Goal: Check status: Check status

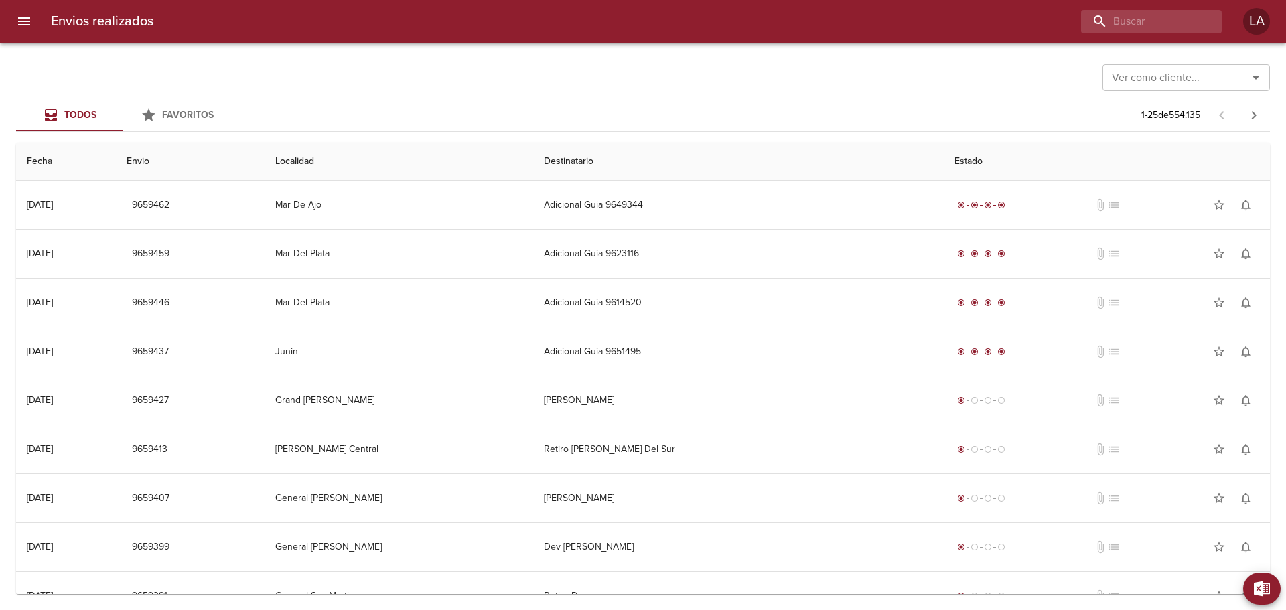
click at [1141, 63] on div "Ver como cliente... Ver como cliente..." at bounding box center [1185, 76] width 167 height 35
click at [1147, 70] on input "Ver como cliente..." at bounding box center [1166, 77] width 120 height 19
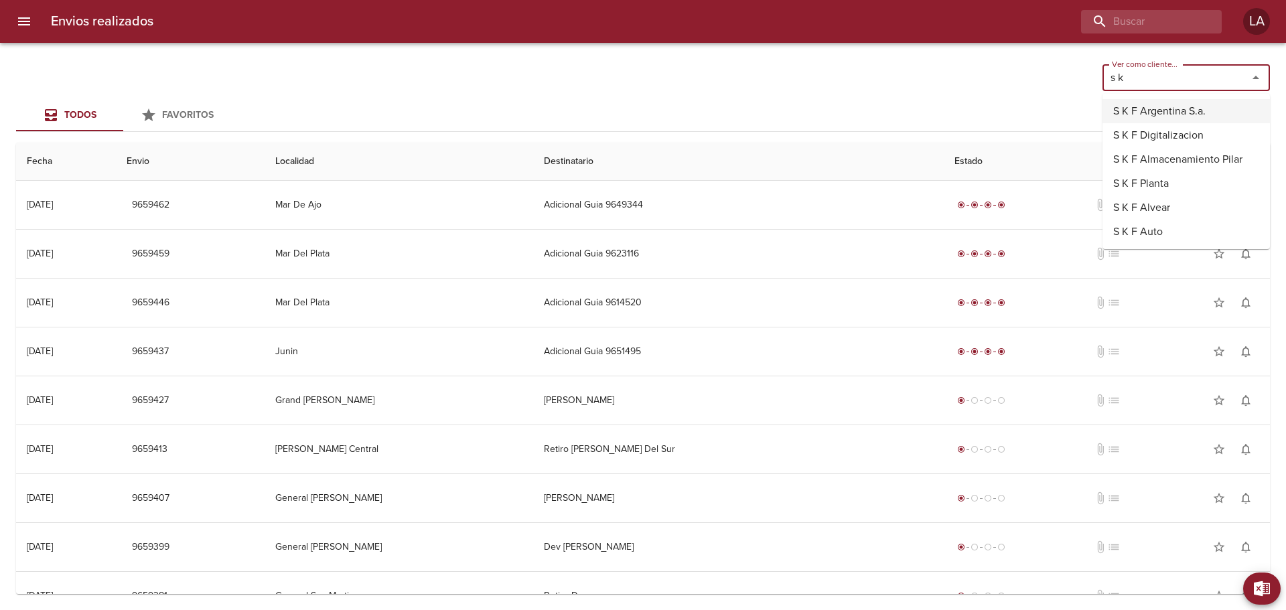
click at [1136, 116] on li "S K F Argentina S.a." at bounding box center [1185, 111] width 167 height 24
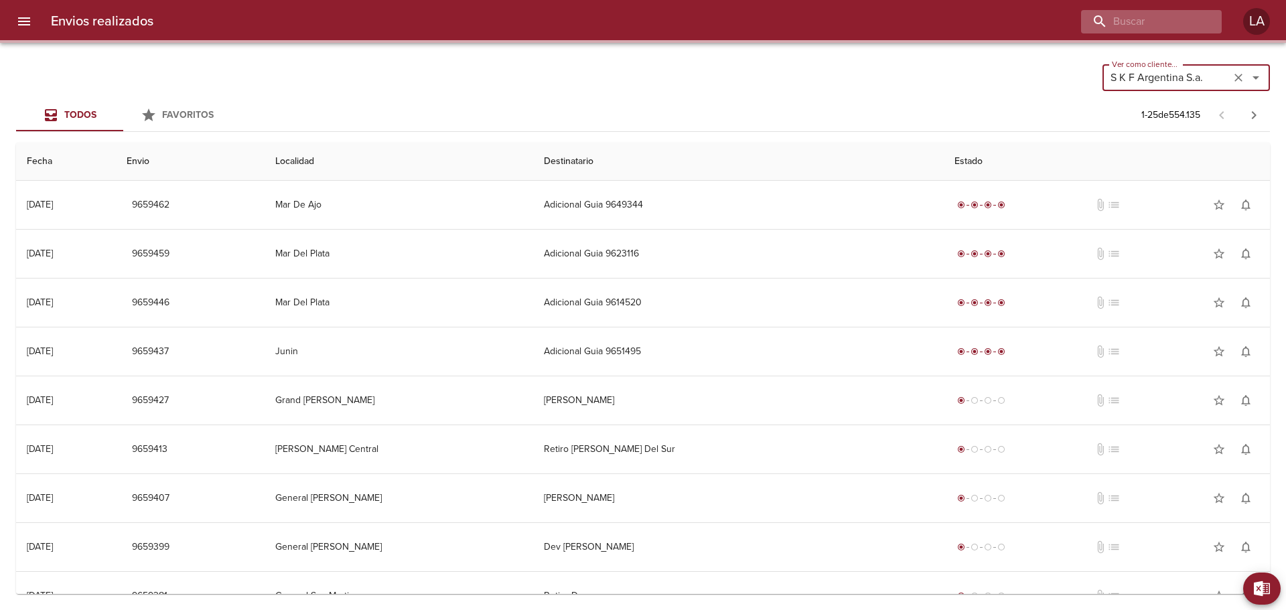
type input "S K F Argentina S.a."
click at [1153, 19] on input "buscar" at bounding box center [1112, 21] width 171 height 23
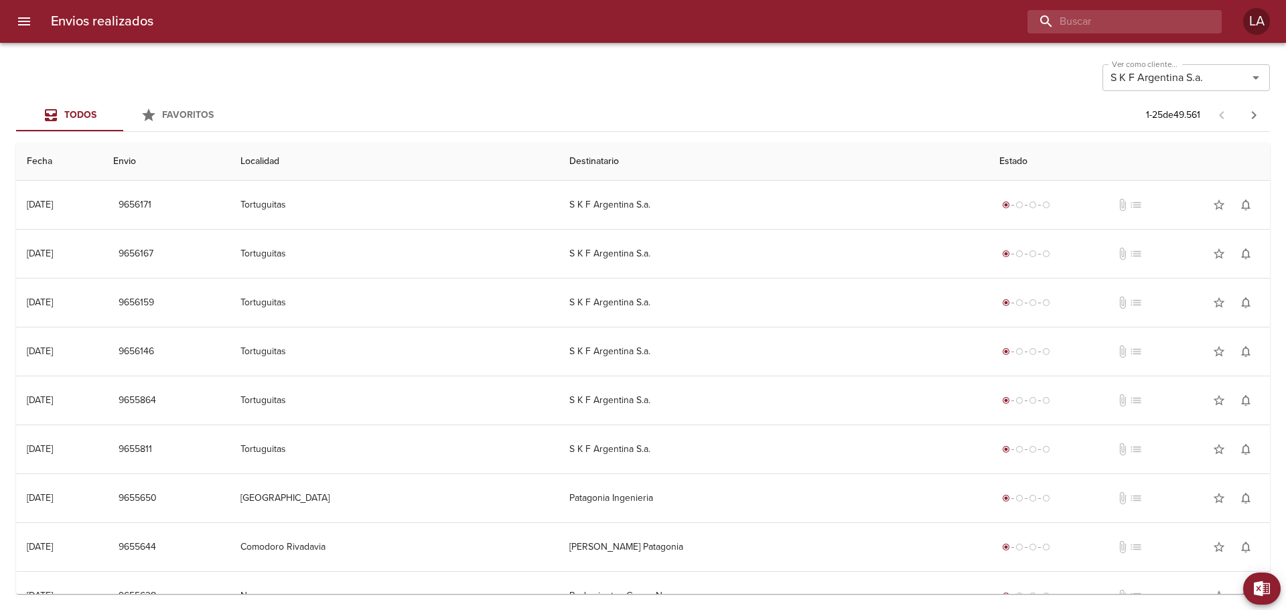
paste input "R-26-87894"
drag, startPoint x: 1089, startPoint y: 19, endPoint x: 850, endPoint y: 92, distance: 250.2
click at [850, 0] on div "Envios realizados R-26-87894 LA Exportar a Excel Desde Hasta Descargar Exportar…" at bounding box center [643, 0] width 1286 height 0
type input "87894"
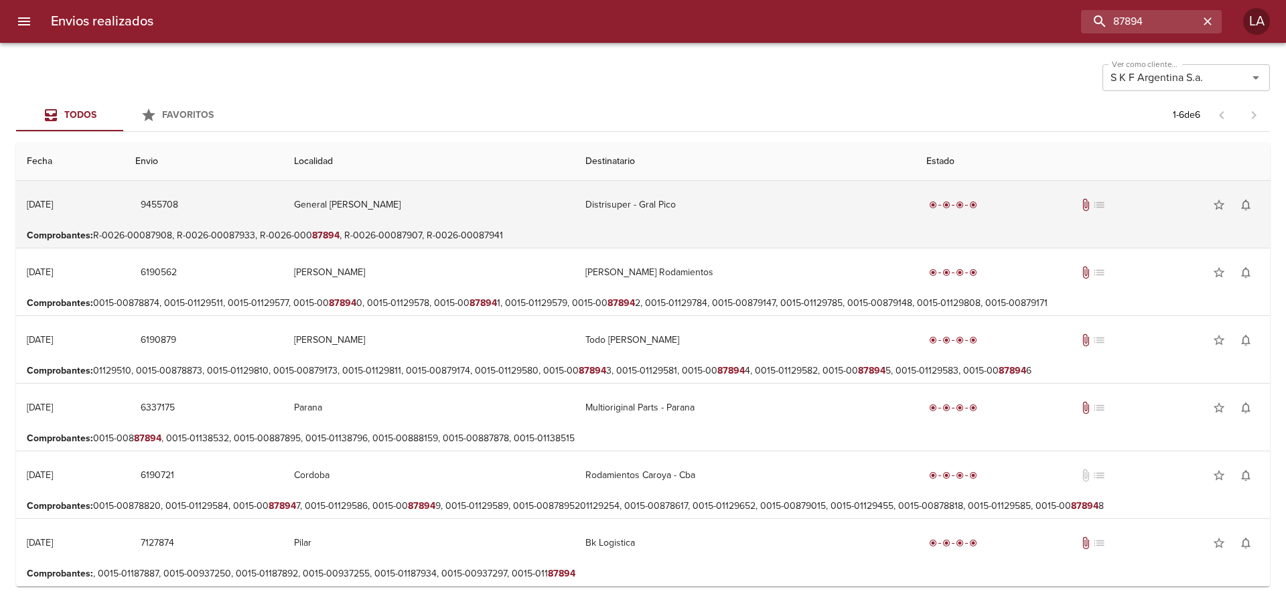
click at [443, 200] on td "General [PERSON_NAME]" at bounding box center [428, 205] width 291 height 48
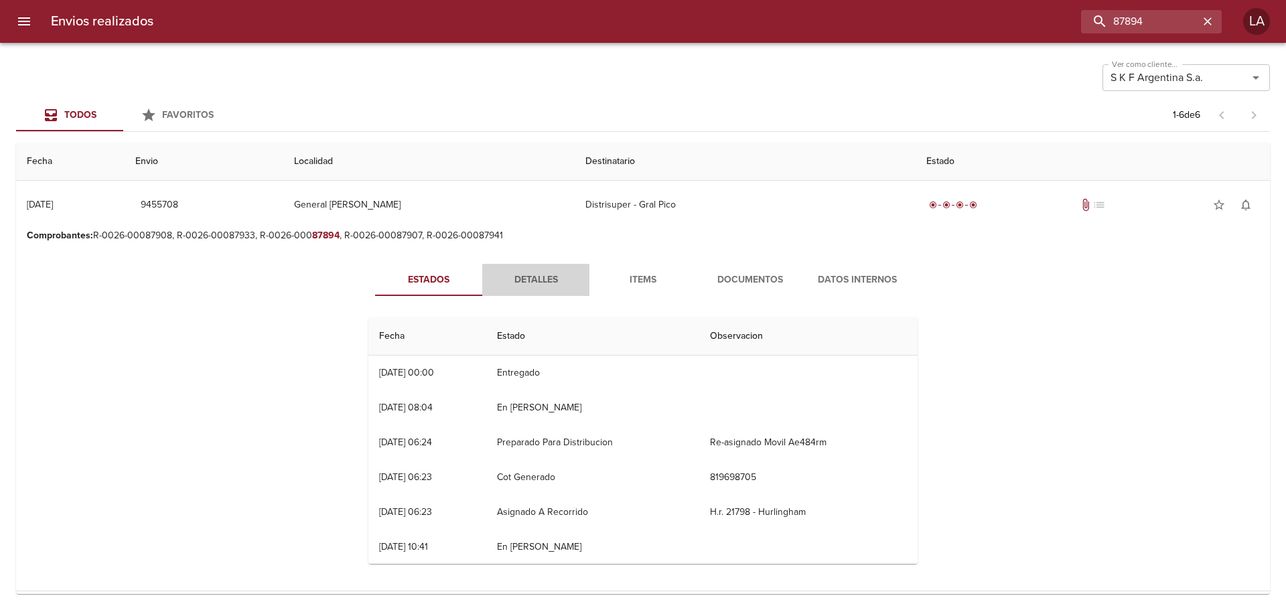
click at [509, 289] on button "Detalles" at bounding box center [535, 280] width 107 height 32
